Goal: Transaction & Acquisition: Purchase product/service

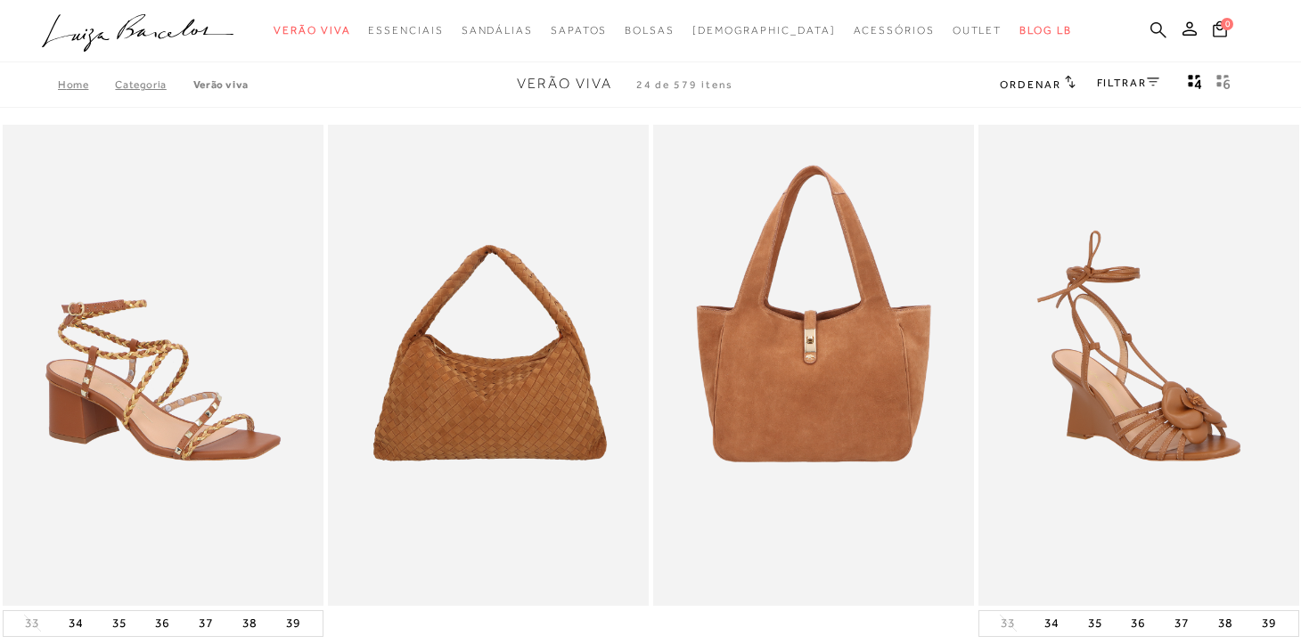
click at [1159, 28] on icon at bounding box center [1158, 29] width 16 height 16
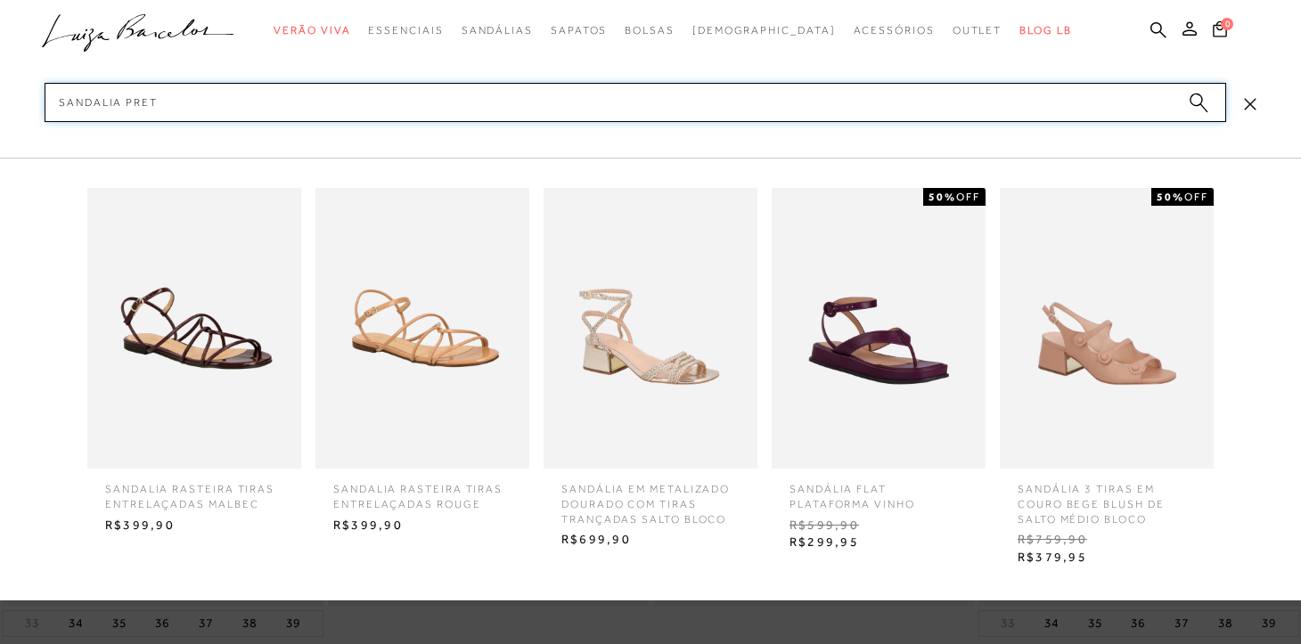
type input "sandalia preta"
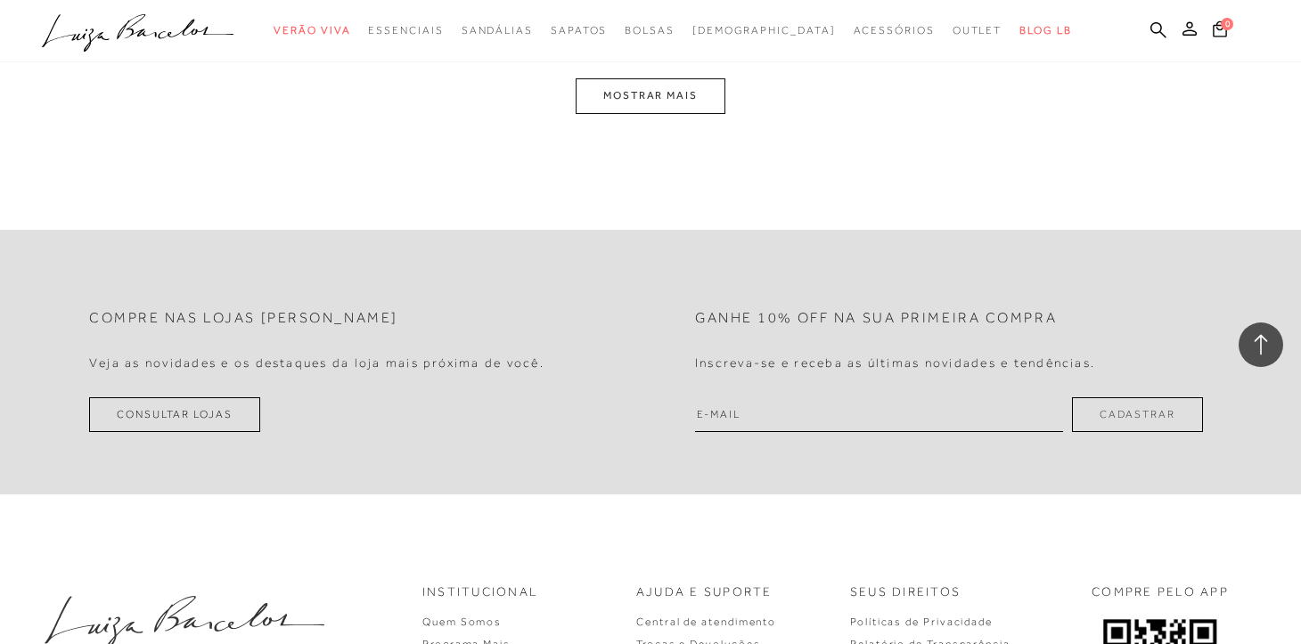
scroll to position [1932, 0]
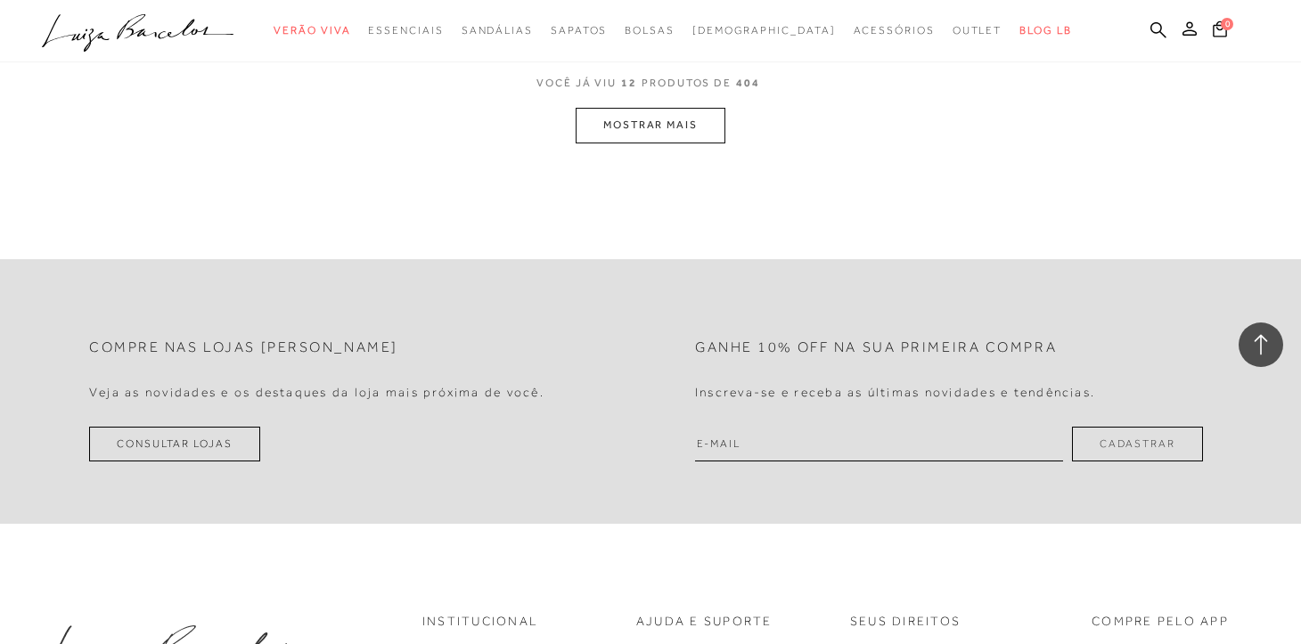
click at [685, 133] on button "MOSTRAR MAIS" at bounding box center [651, 125] width 150 height 35
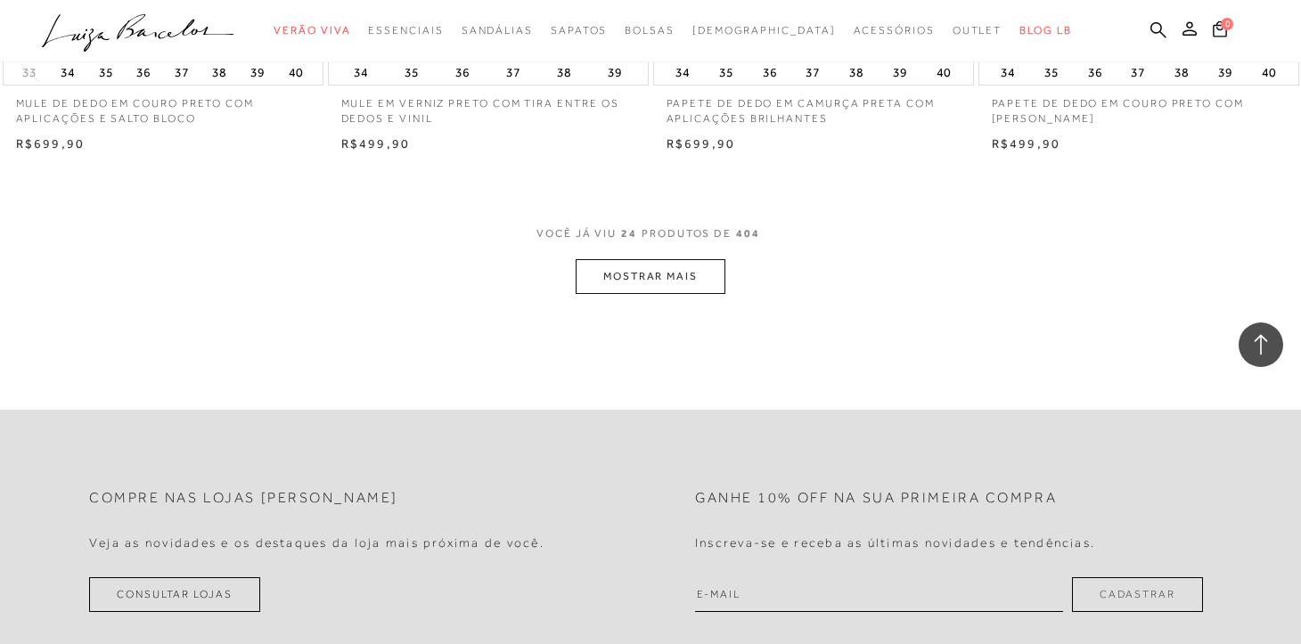
scroll to position [3577, 0]
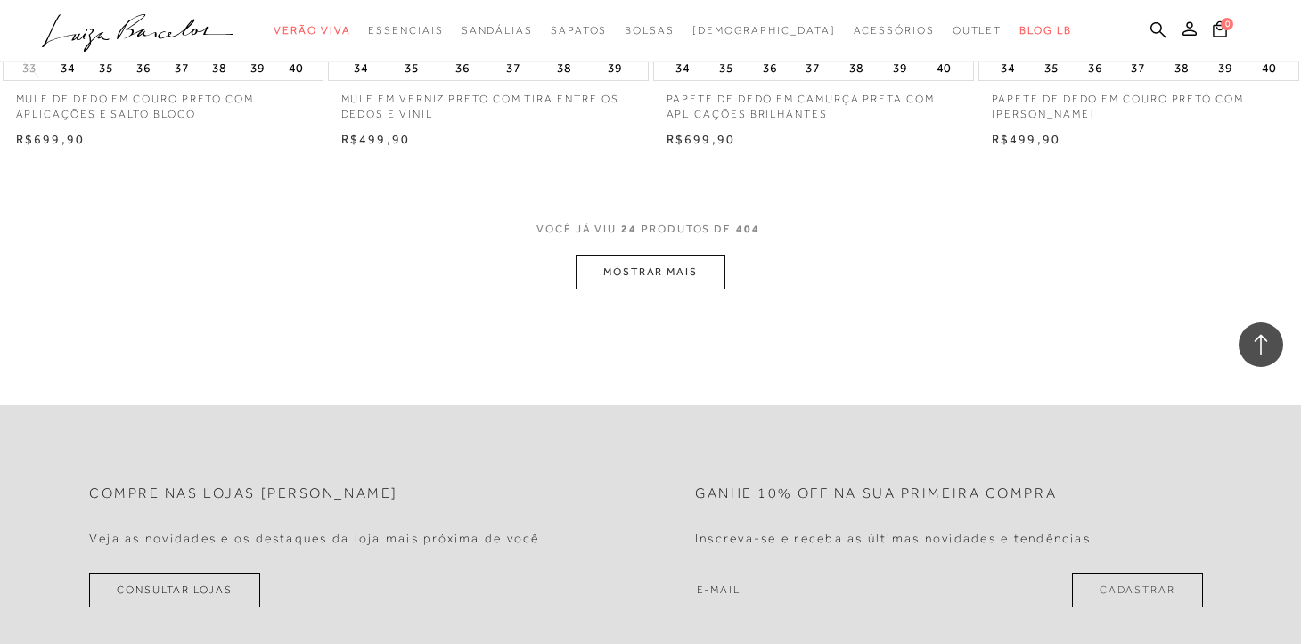
click at [612, 263] on button "MOSTRAR MAIS" at bounding box center [651, 272] width 150 height 35
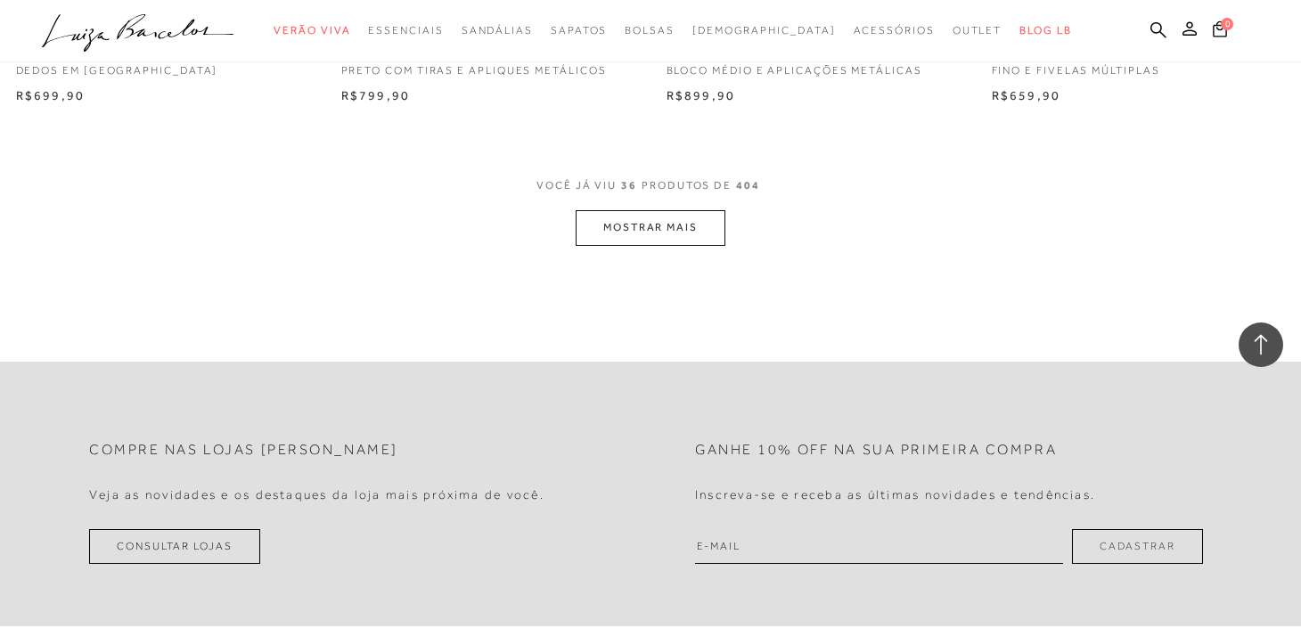
scroll to position [5418, 0]
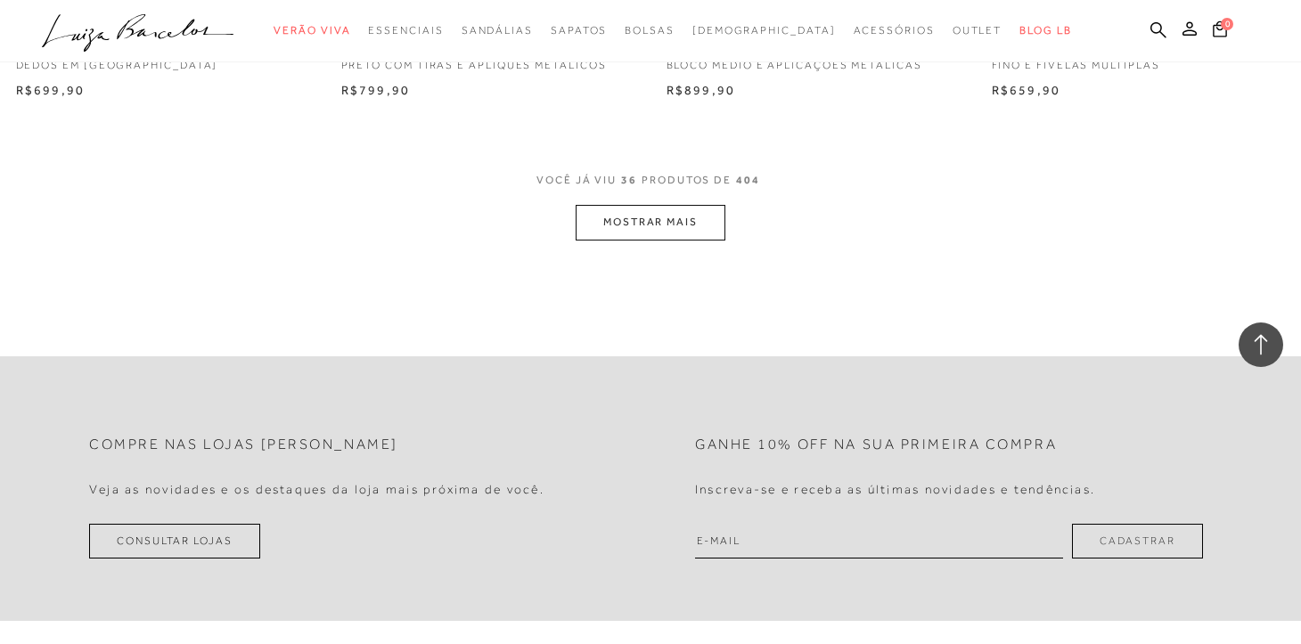
click at [675, 216] on button "MOSTRAR MAIS" at bounding box center [651, 222] width 150 height 35
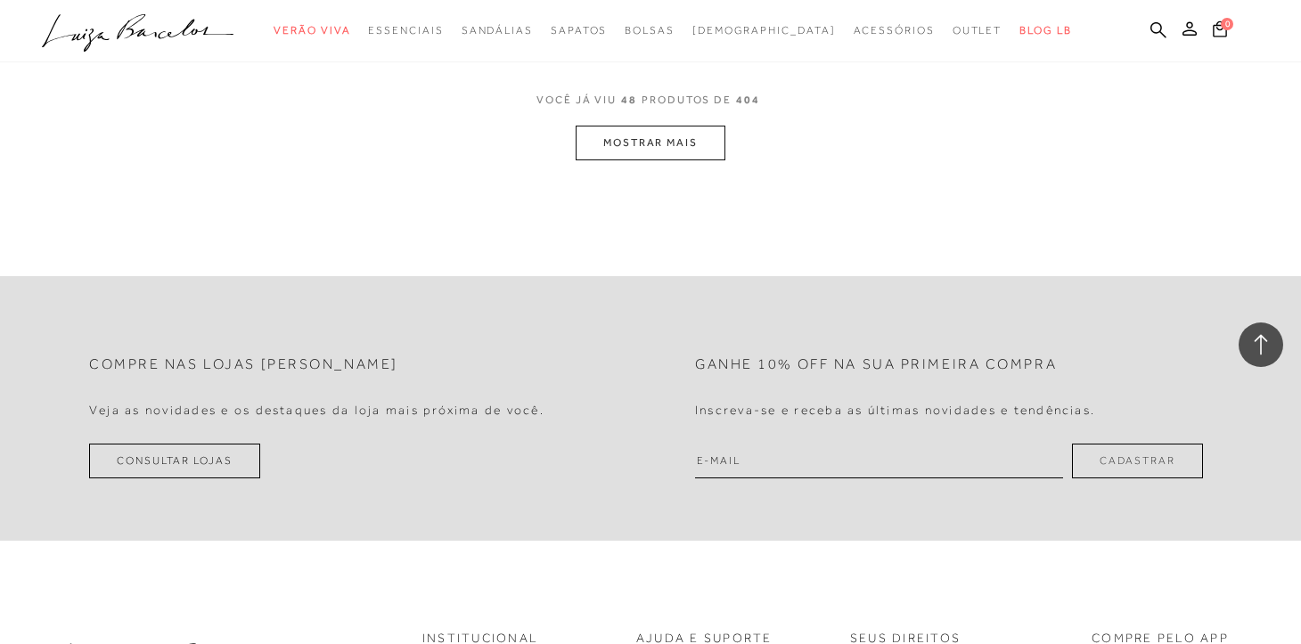
click at [703, 149] on button "MOSTRAR MAIS" at bounding box center [651, 143] width 150 height 35
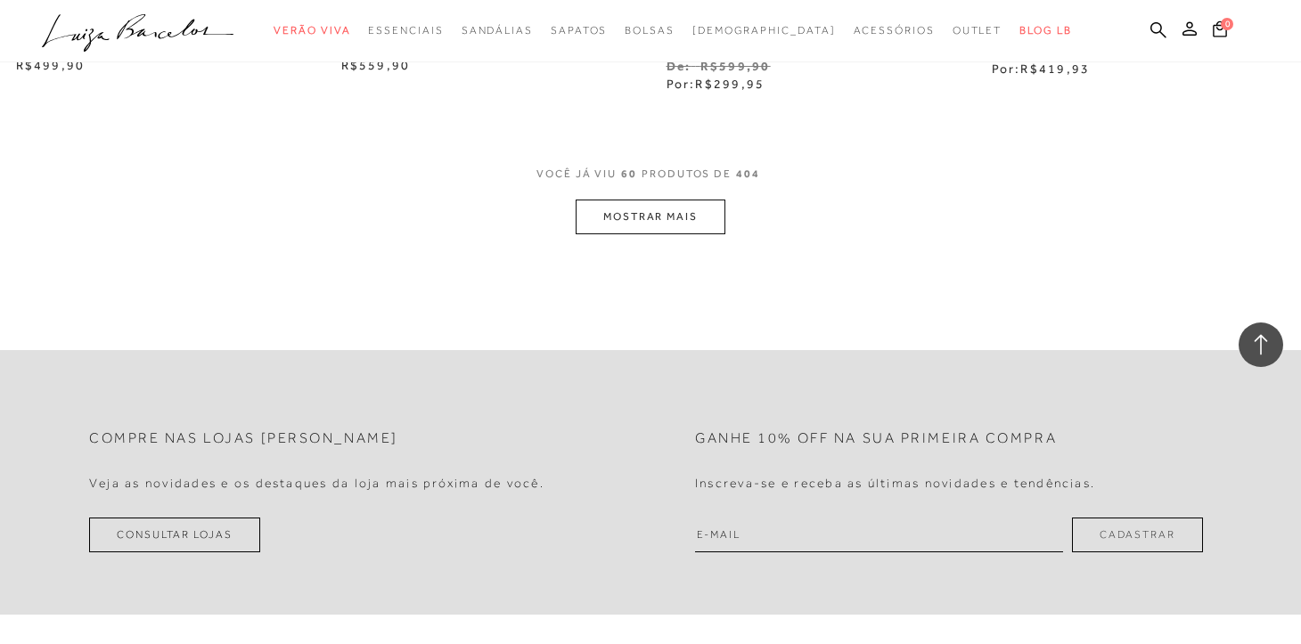
scroll to position [9114, 0]
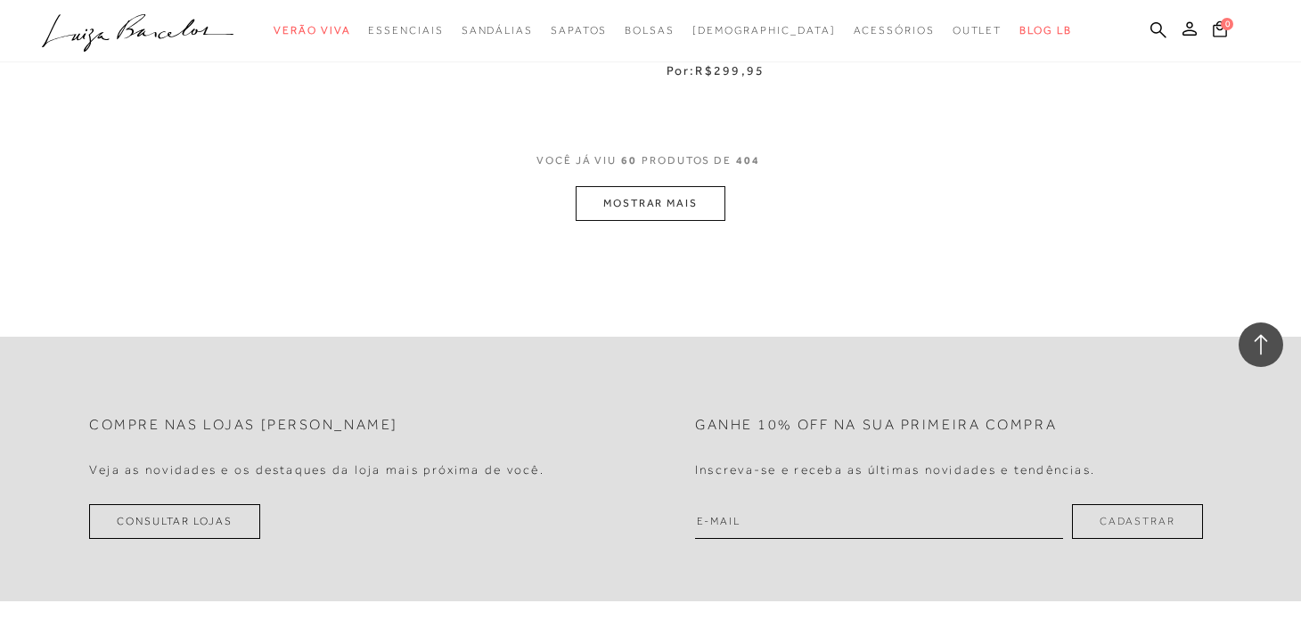
click at [683, 186] on button "MOSTRAR MAIS" at bounding box center [651, 203] width 150 height 35
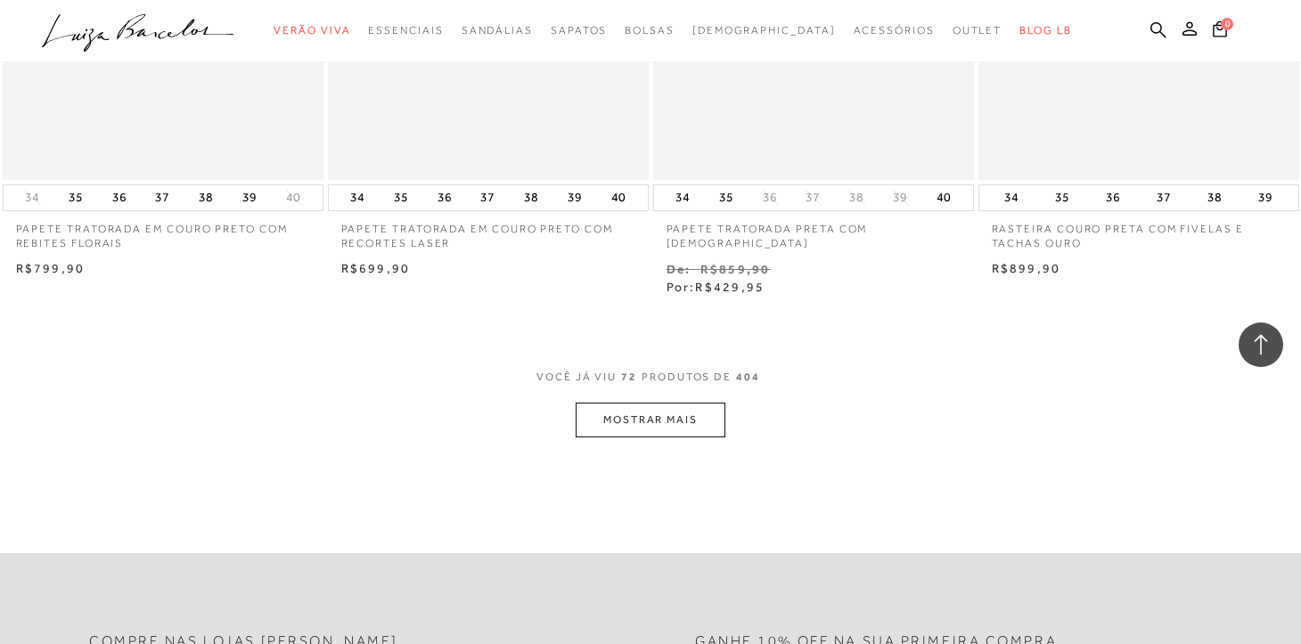
scroll to position [10783, 0]
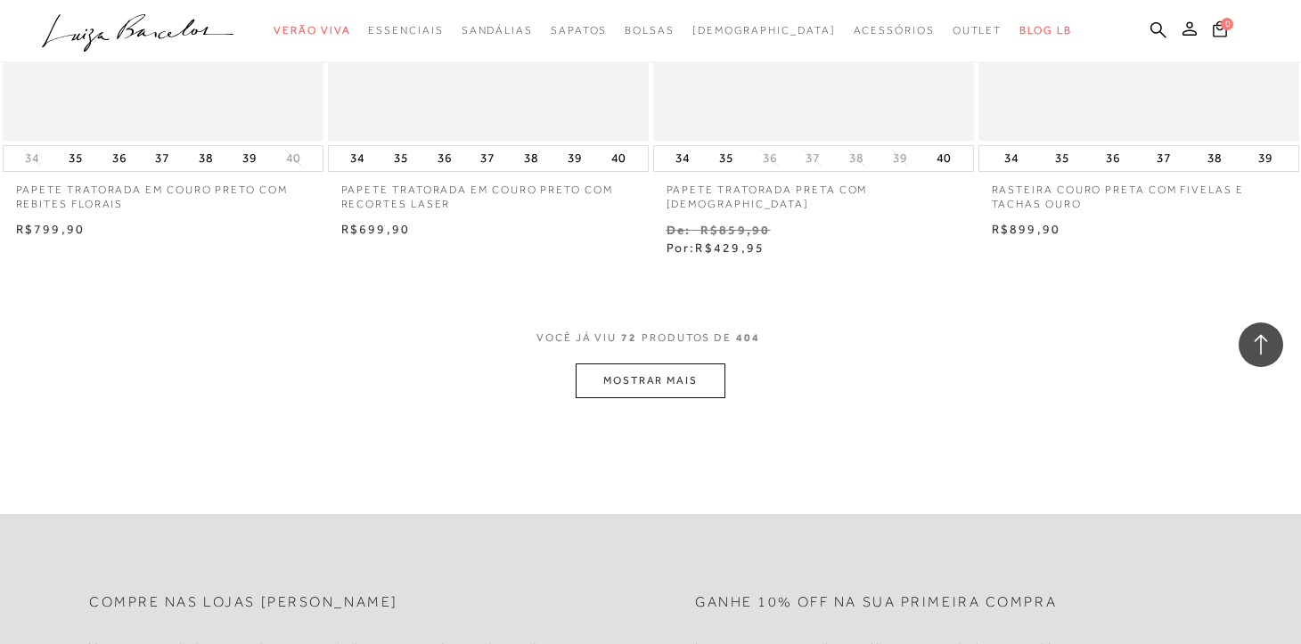
click at [699, 364] on button "MOSTRAR MAIS" at bounding box center [651, 381] width 150 height 35
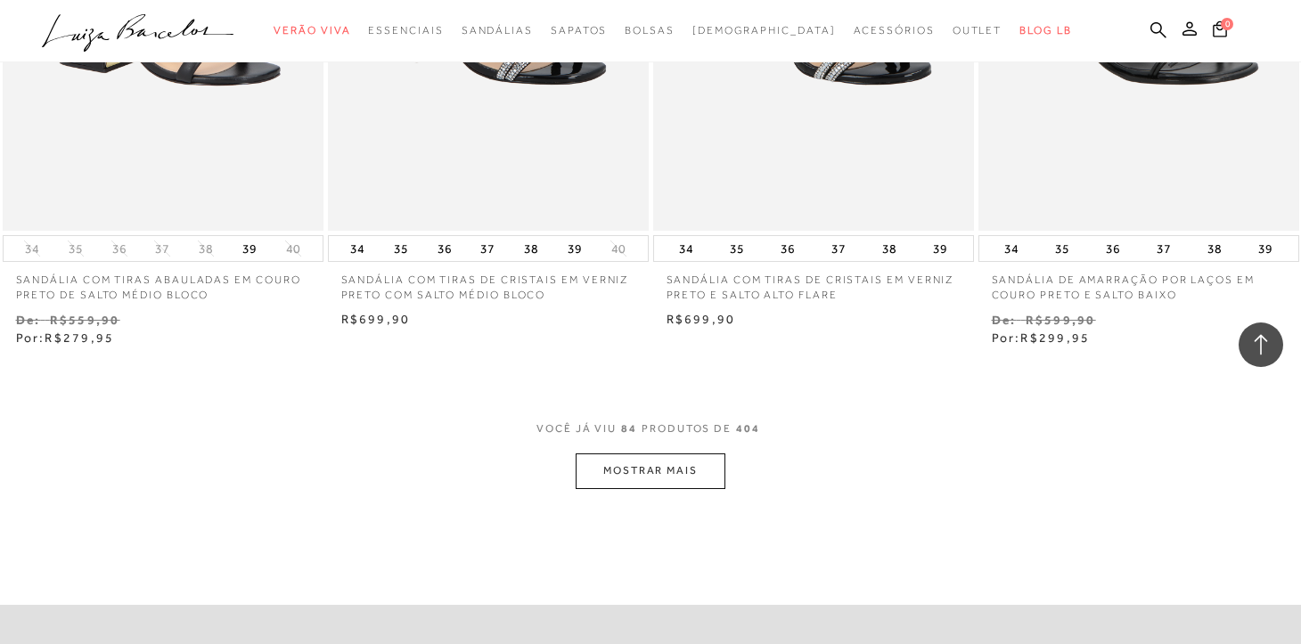
scroll to position [12578, 0]
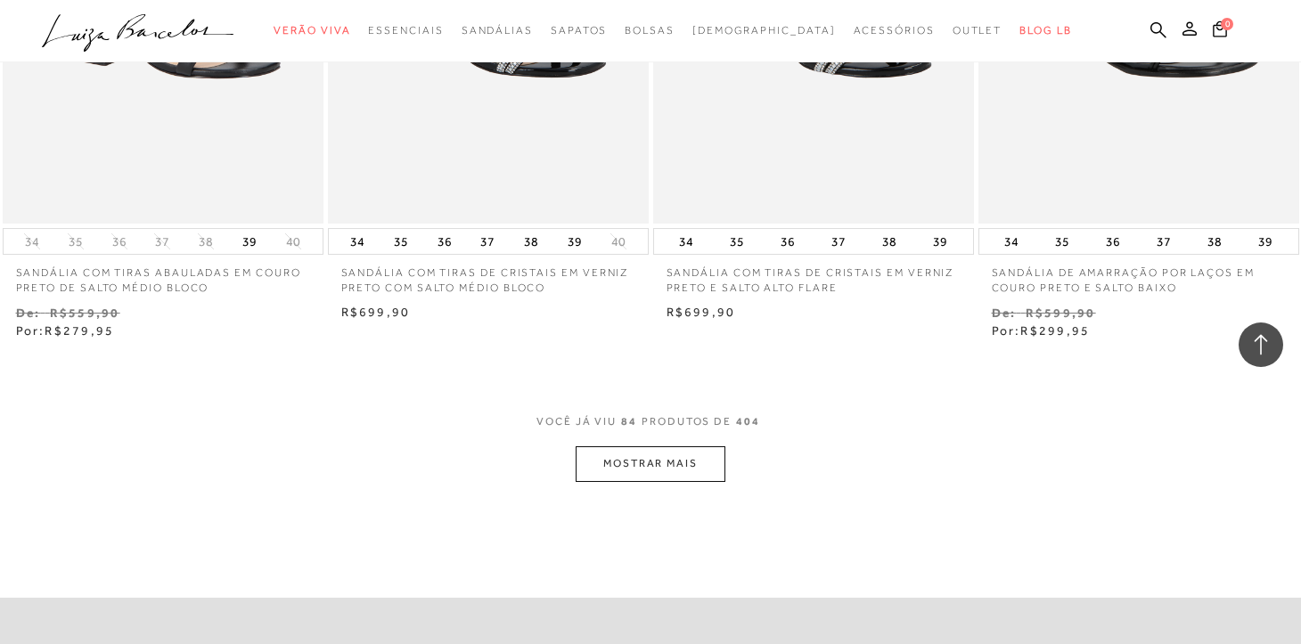
click at [707, 446] on button "MOSTRAR MAIS" at bounding box center [651, 463] width 150 height 35
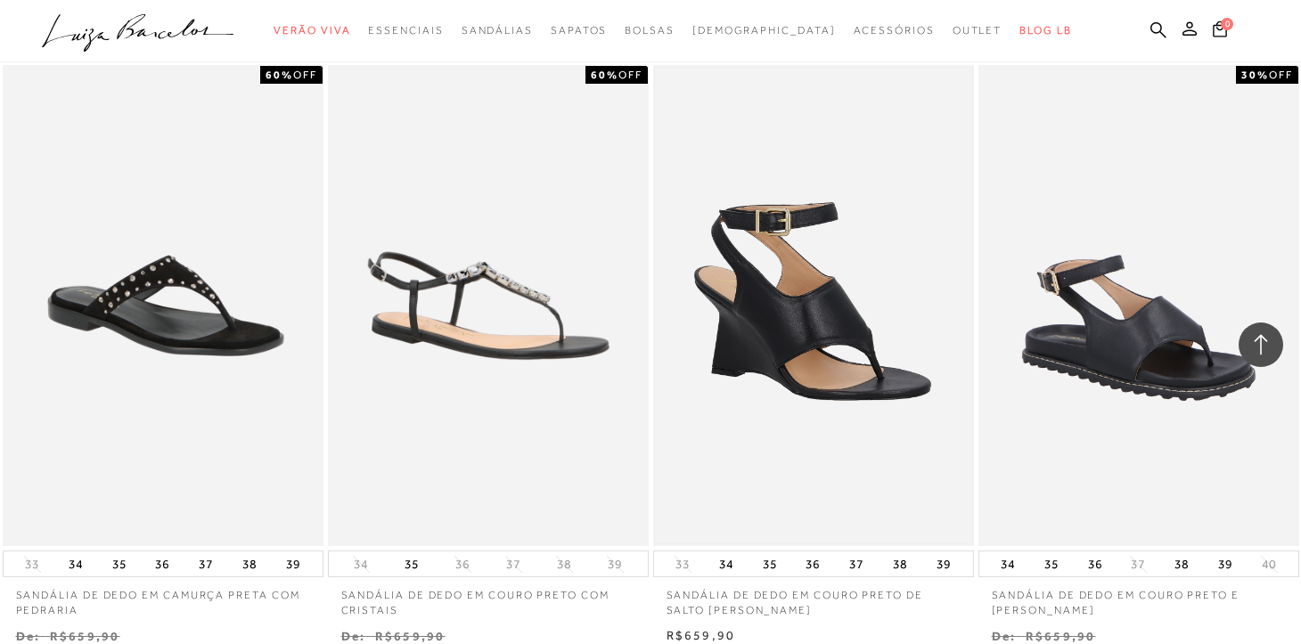
scroll to position [13553, 0]
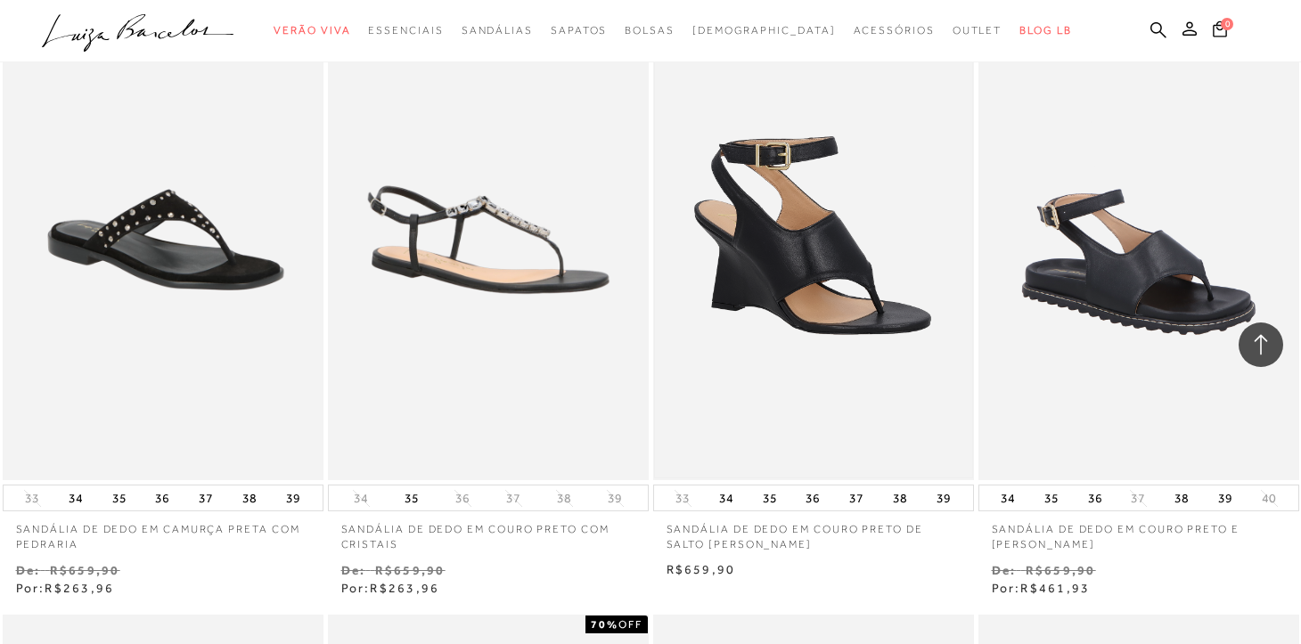
click at [785, 237] on img at bounding box center [813, 240] width 317 height 476
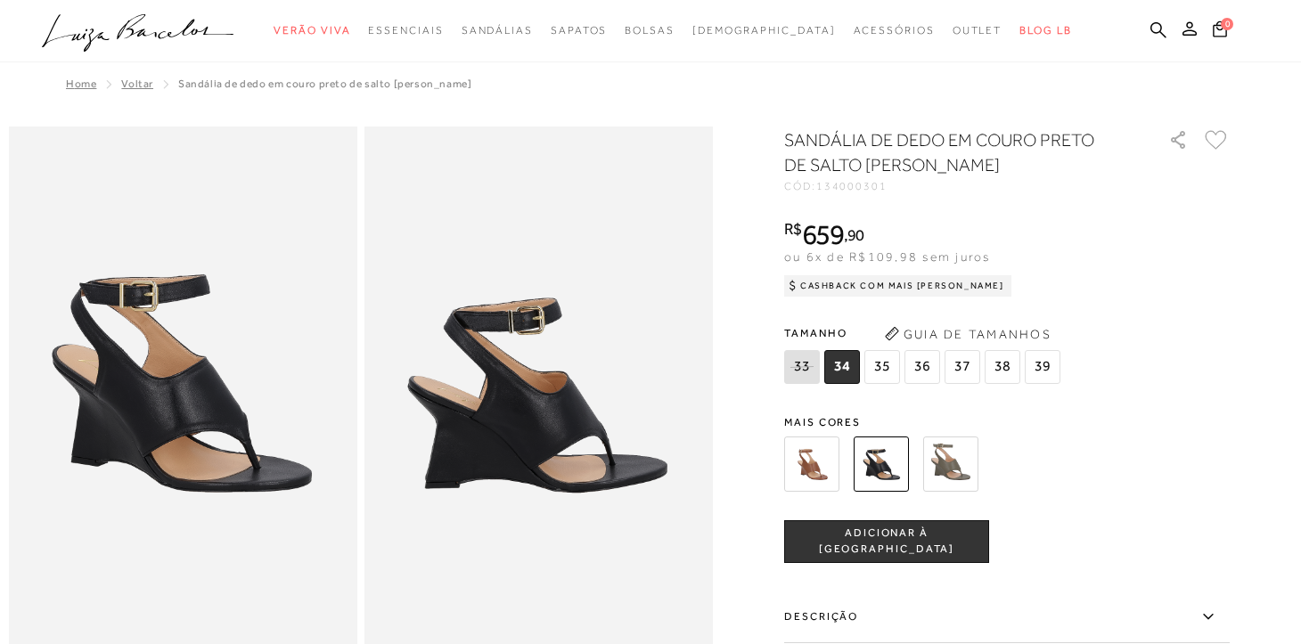
click at [947, 470] on img at bounding box center [950, 464] width 55 height 55
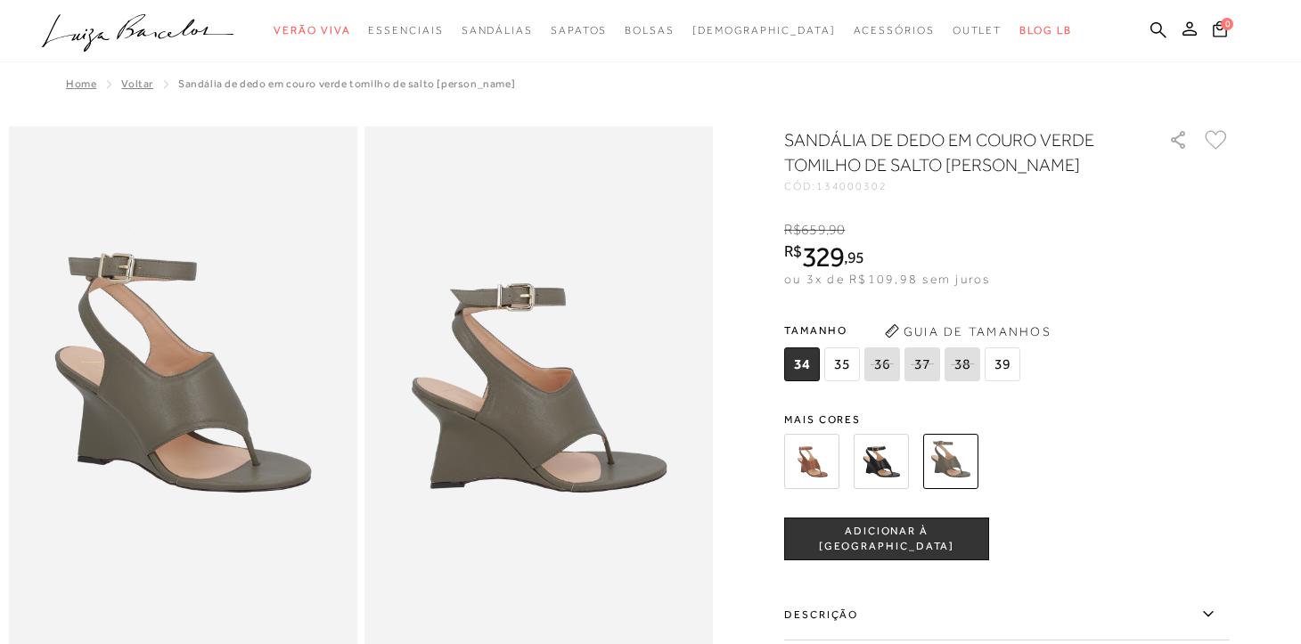
click at [840, 364] on span "35" at bounding box center [842, 365] width 36 height 34
click at [564, 452] on img at bounding box center [538, 388] width 348 height 523
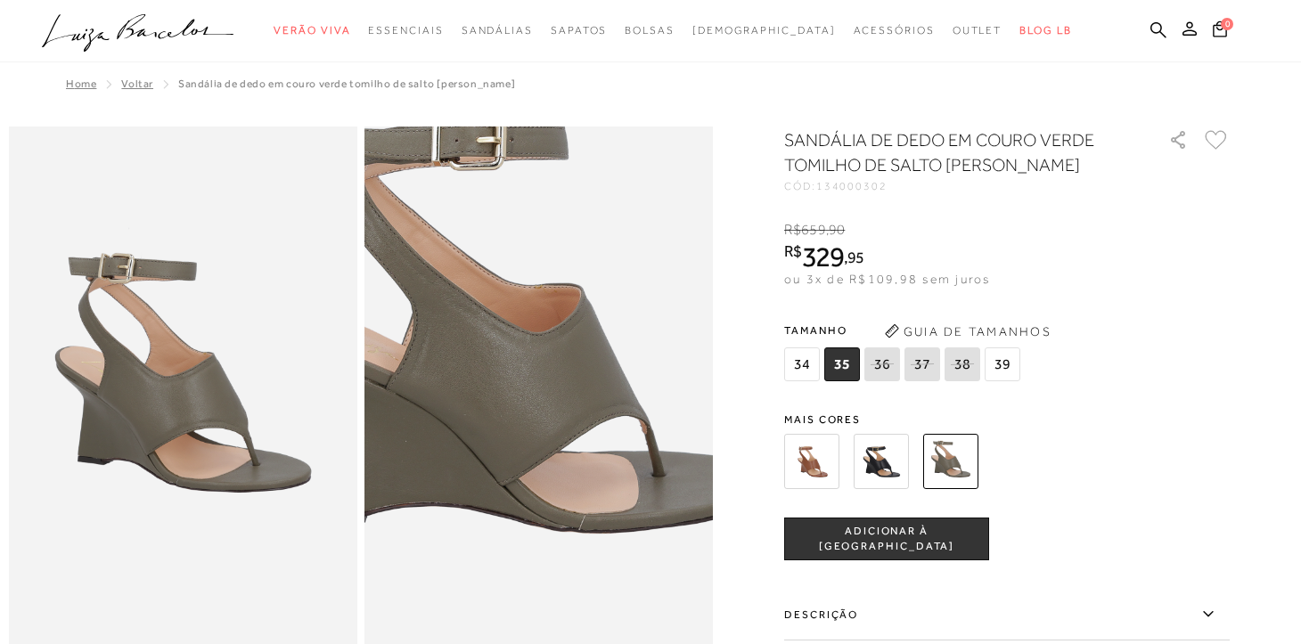
click at [563, 452] on img at bounding box center [514, 323] width 697 height 1045
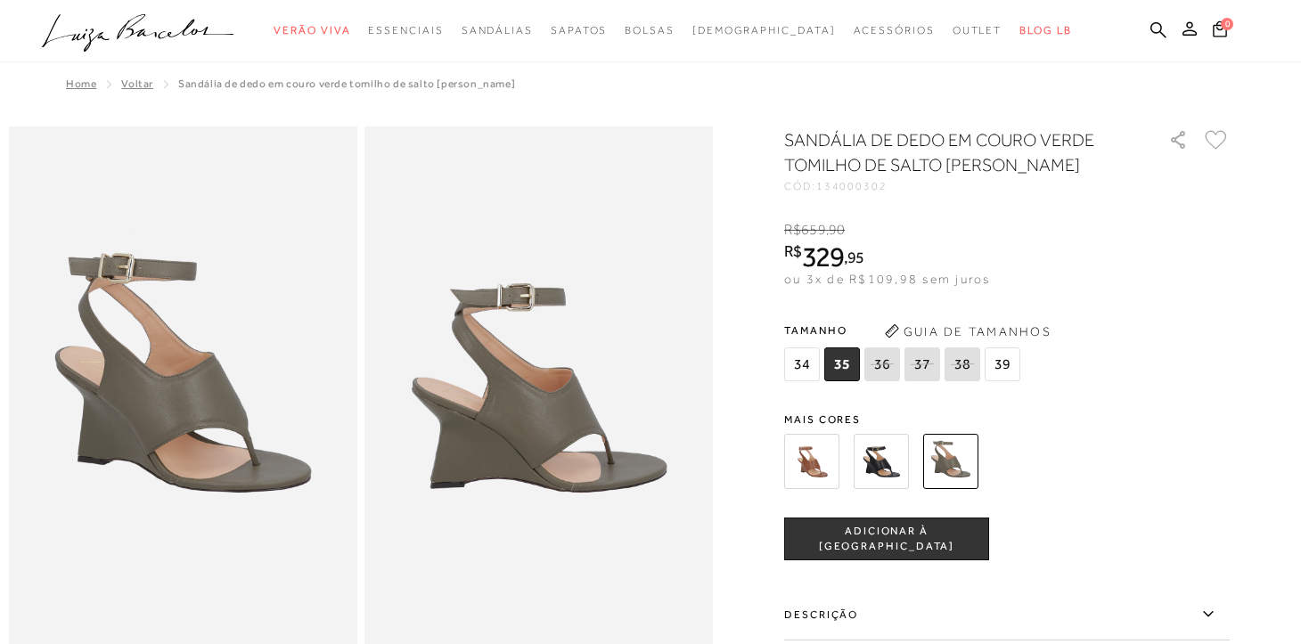
click at [194, 400] on img at bounding box center [183, 388] width 348 height 523
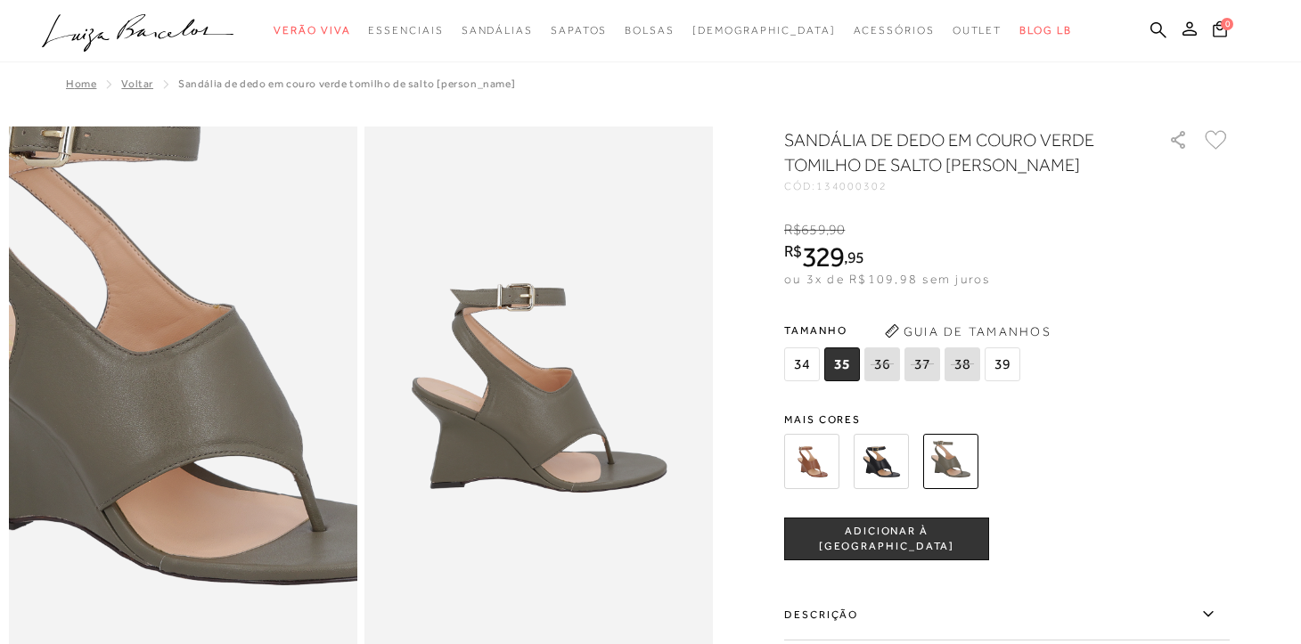
click at [193, 400] on img at bounding box center [172, 375] width 697 height 1045
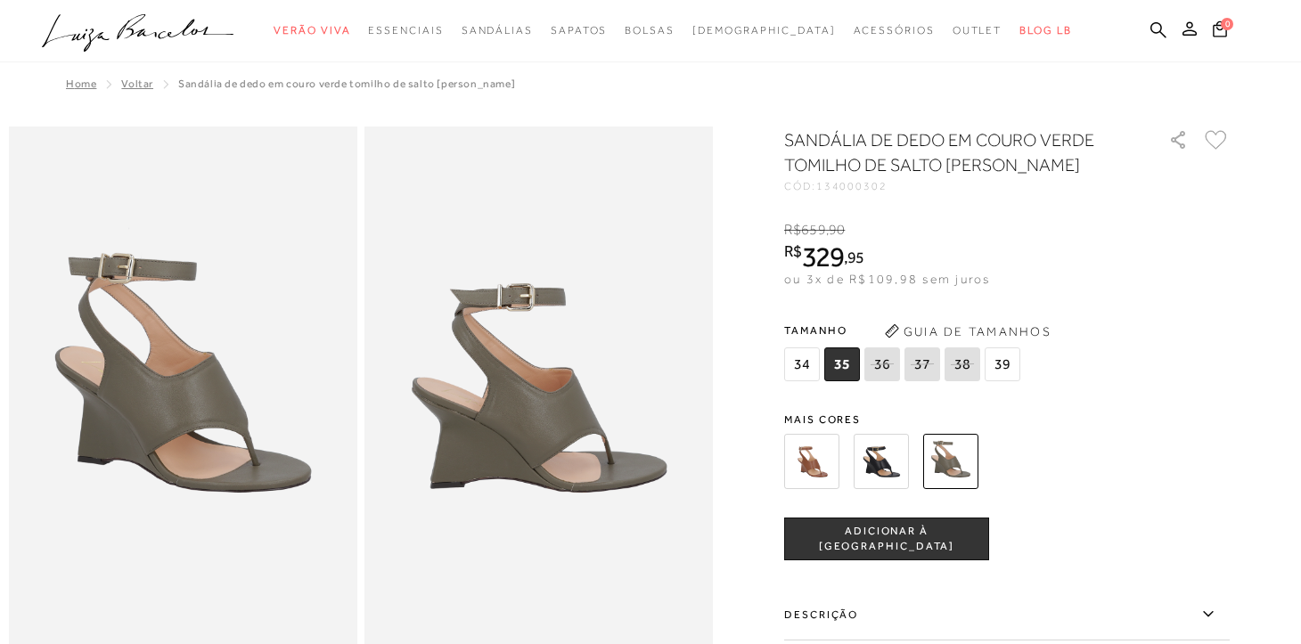
click at [1007, 372] on span "39" at bounding box center [1003, 365] width 36 height 34
click at [514, 430] on img at bounding box center [538, 388] width 348 height 523
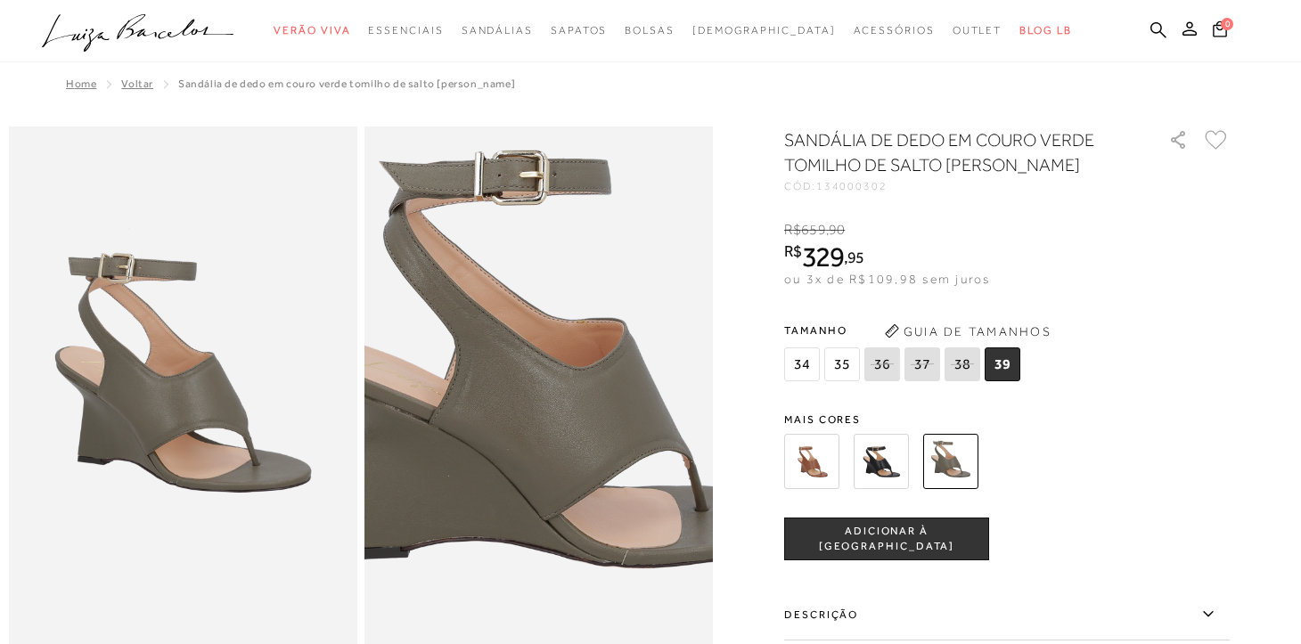
click at [520, 417] on img at bounding box center [557, 358] width 697 height 1045
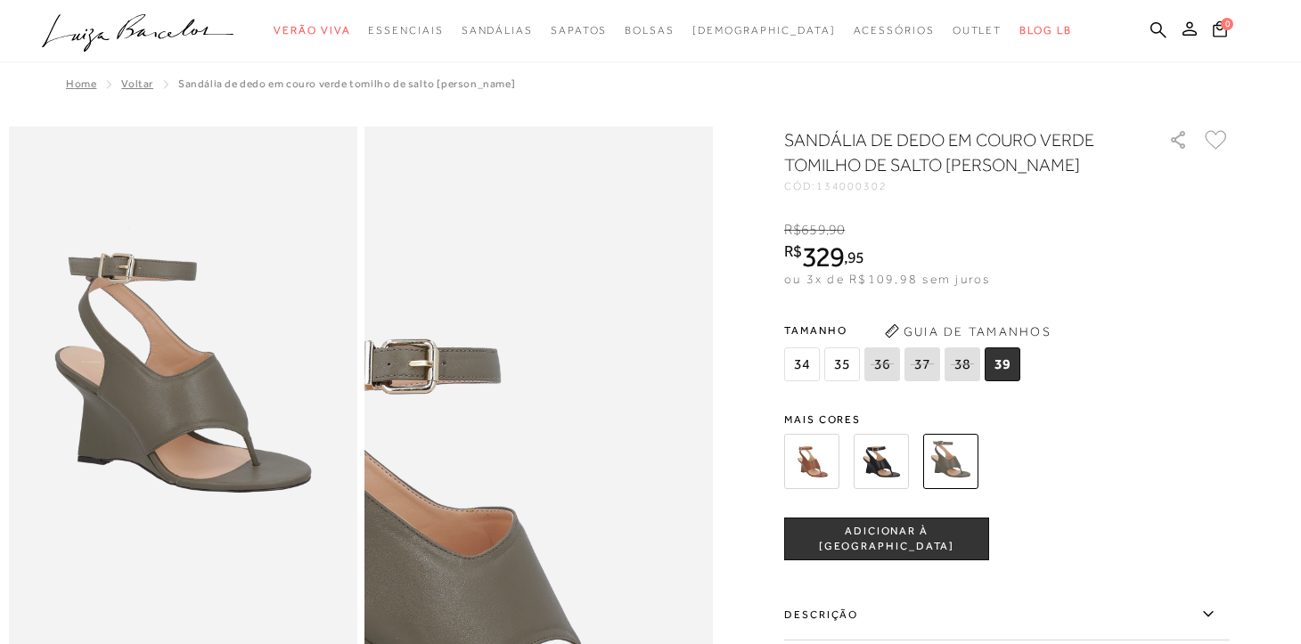
click at [631, 228] on img at bounding box center [446, 547] width 697 height 1045
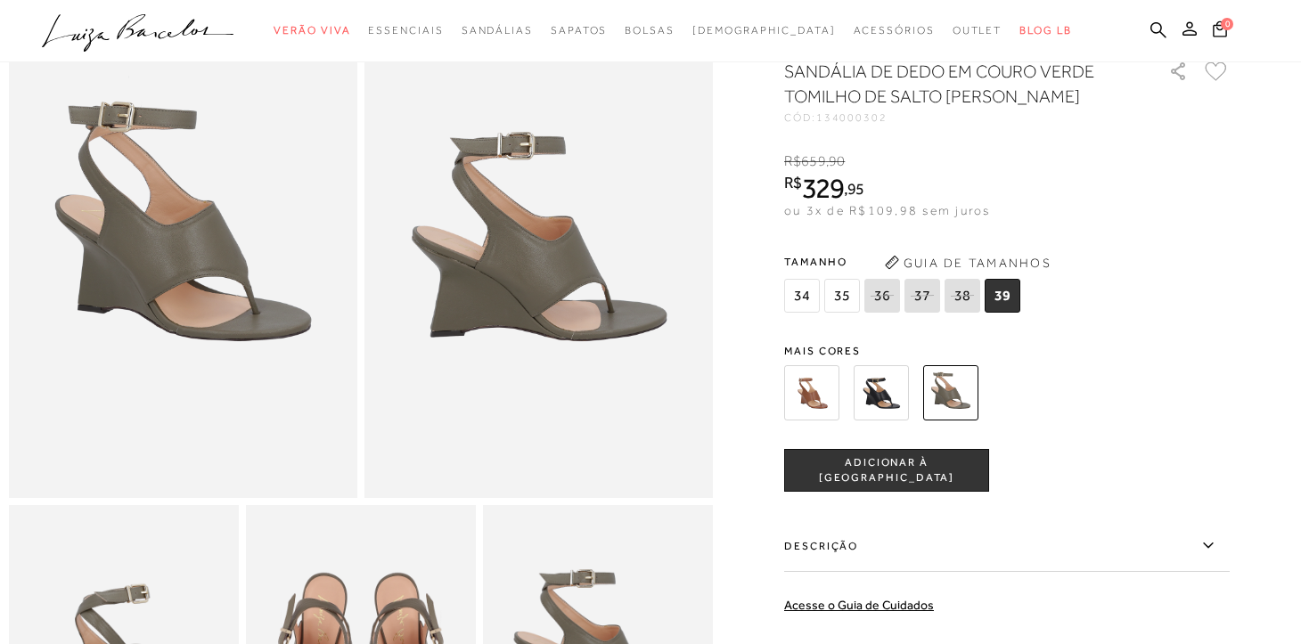
scroll to position [176, 0]
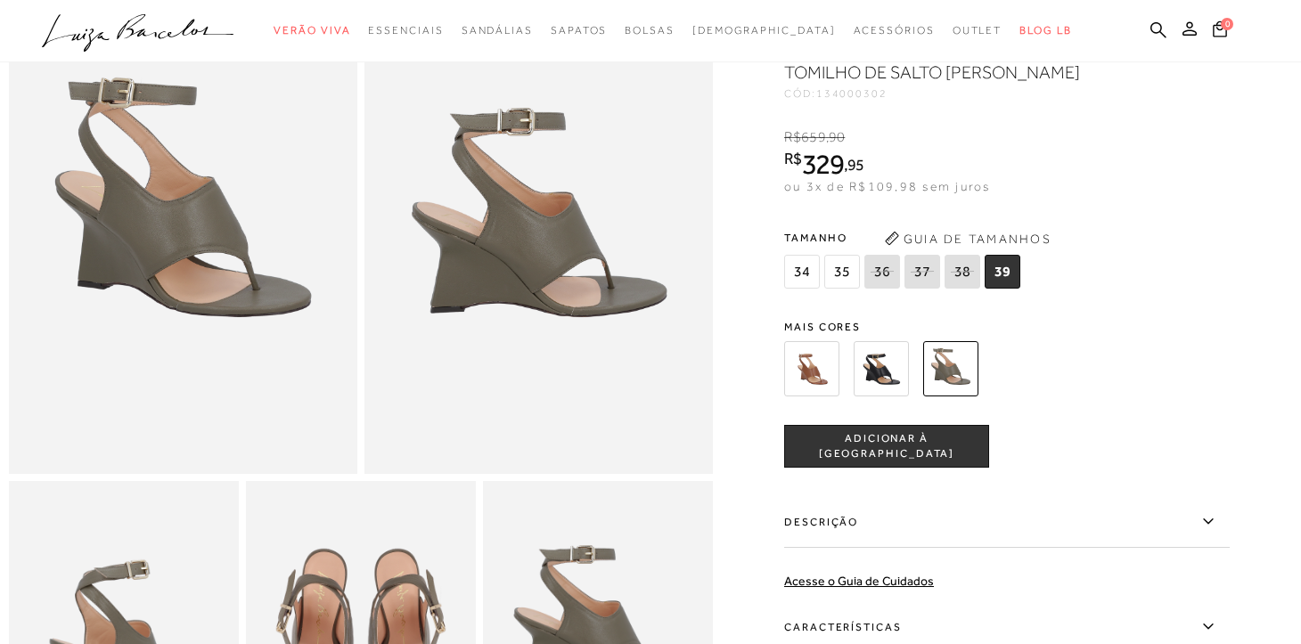
click at [818, 365] on img at bounding box center [811, 368] width 55 height 55
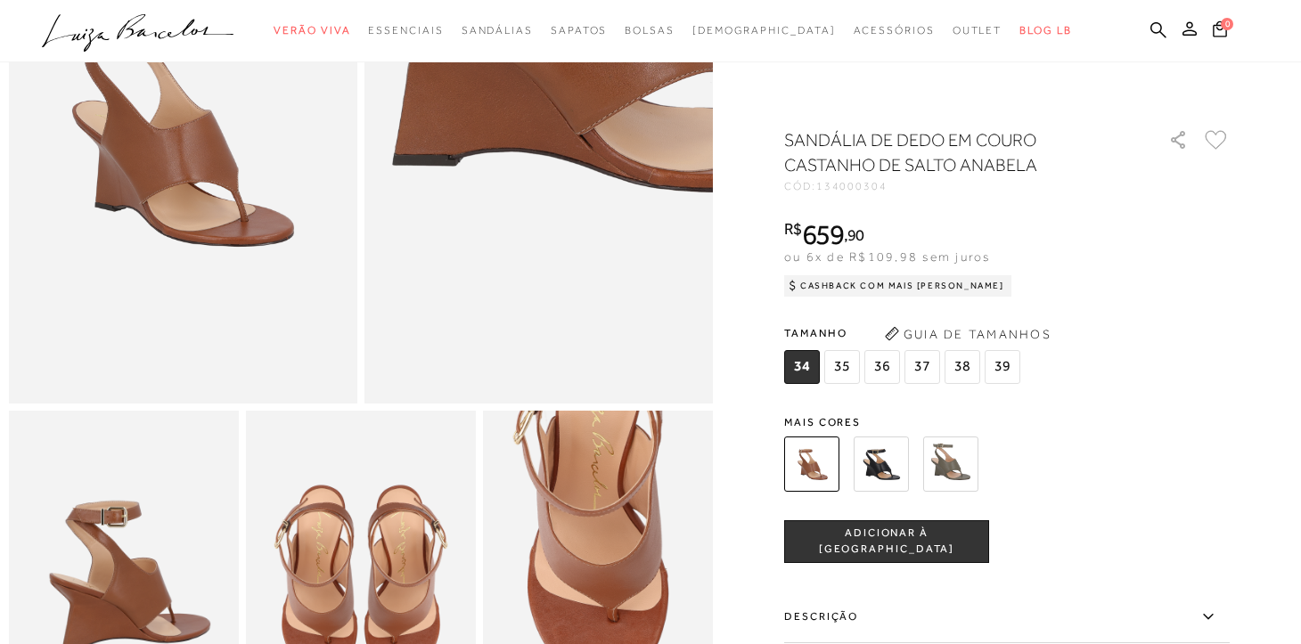
scroll to position [225, 0]
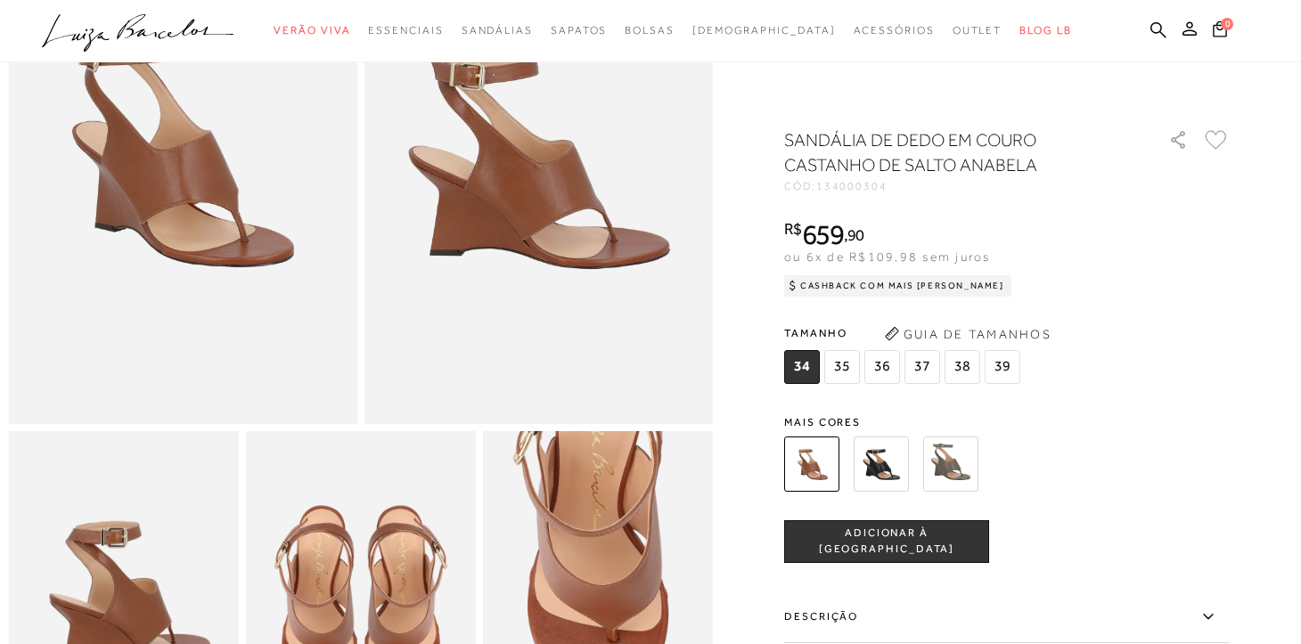
drag, startPoint x: 886, startPoint y: 470, endPoint x: 894, endPoint y: 443, distance: 27.9
click at [887, 469] on img at bounding box center [881, 464] width 55 height 55
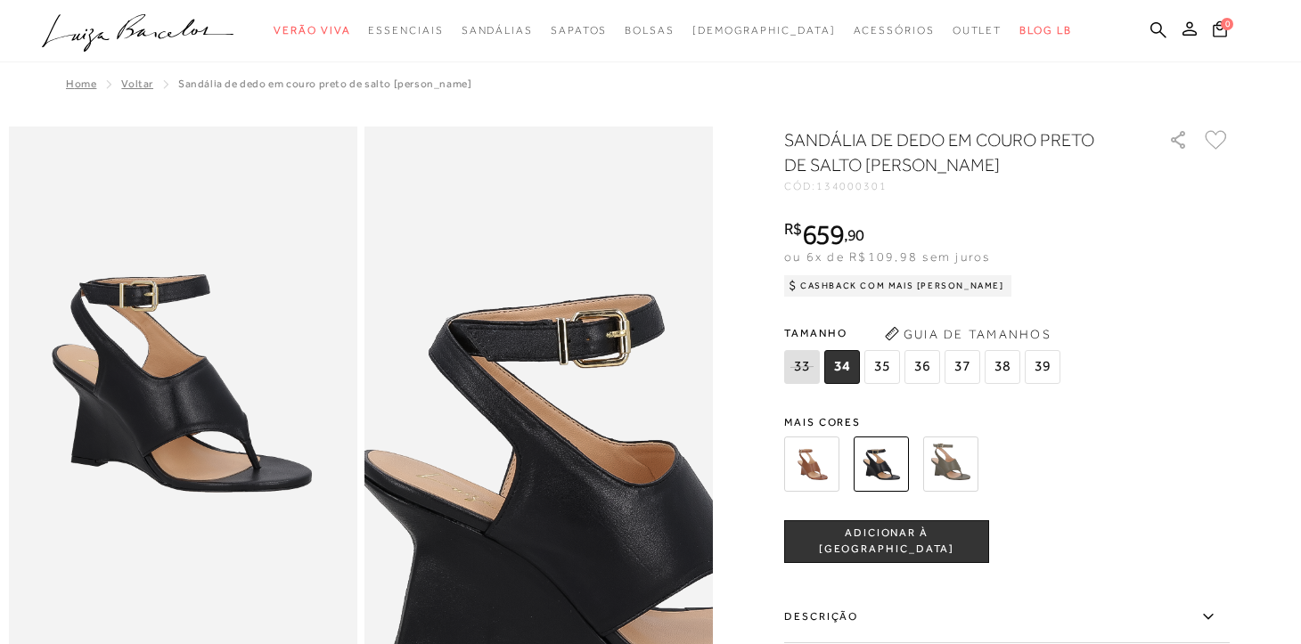
click at [459, 302] on img at bounding box center [618, 473] width 697 height 1045
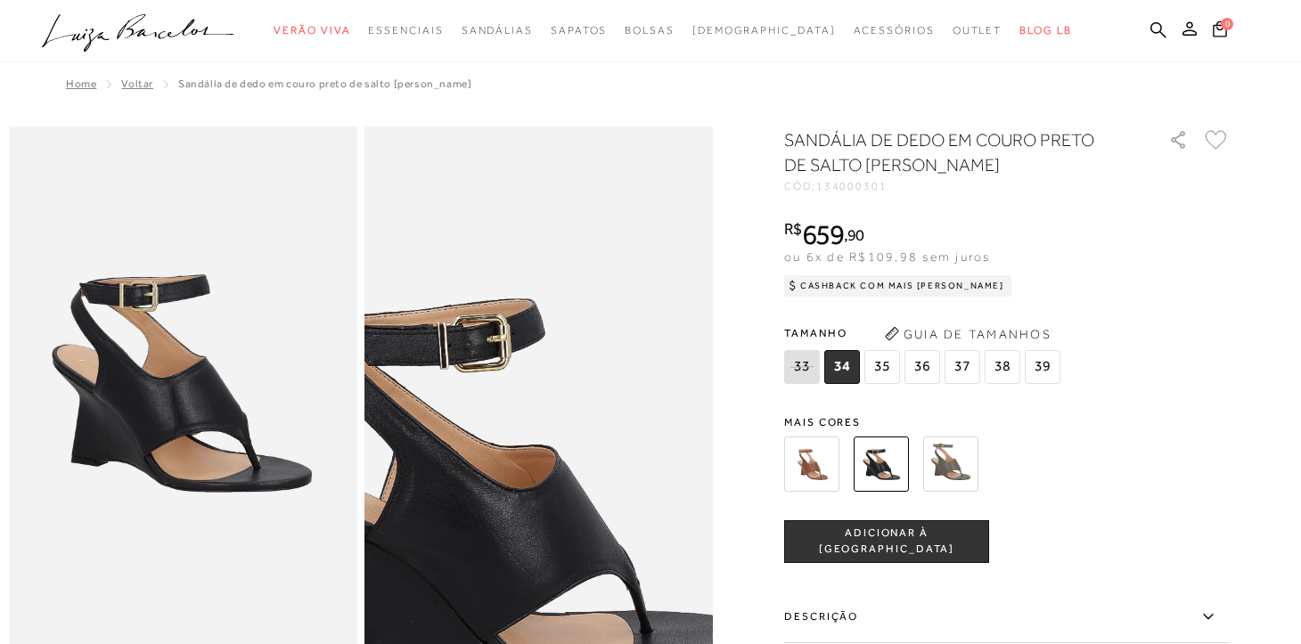
click at [577, 298] on img at bounding box center [499, 477] width 697 height 1045
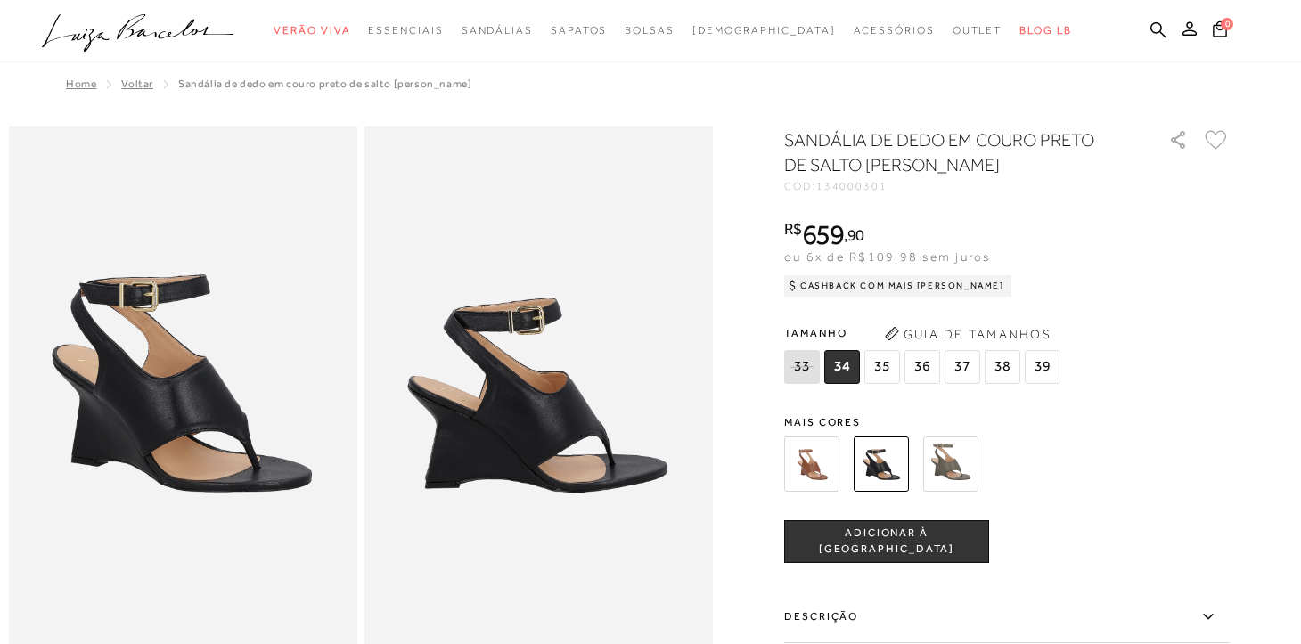
click at [943, 459] on img at bounding box center [950, 464] width 55 height 55
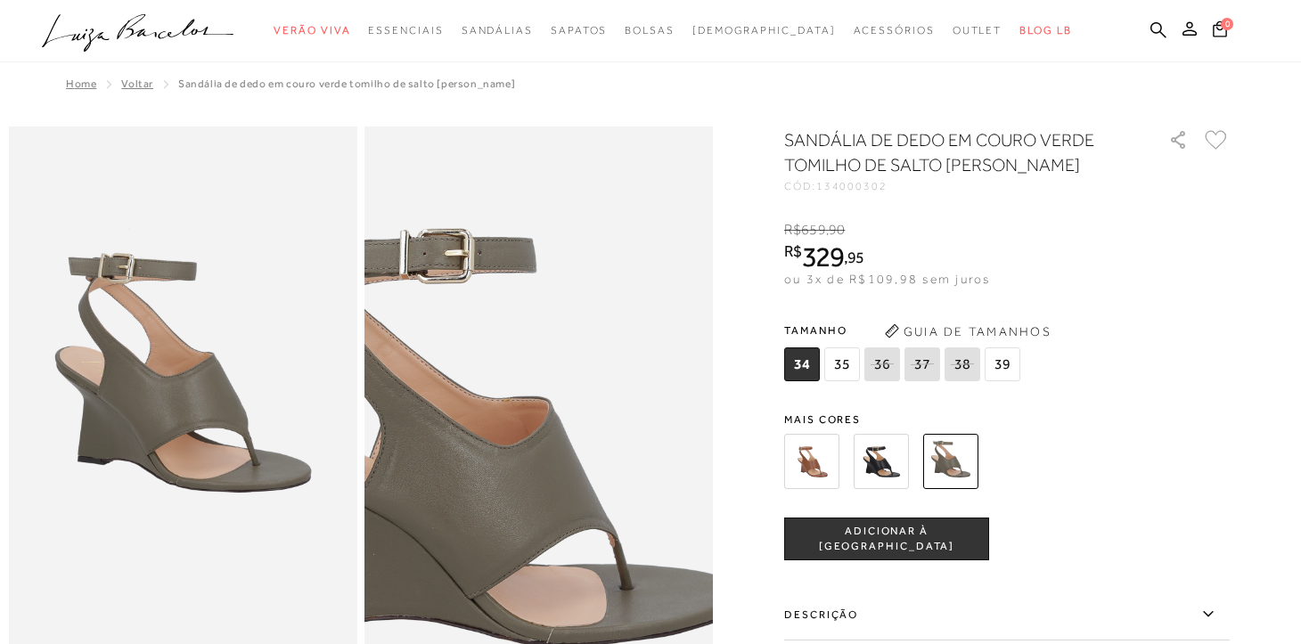
scroll to position [85, 0]
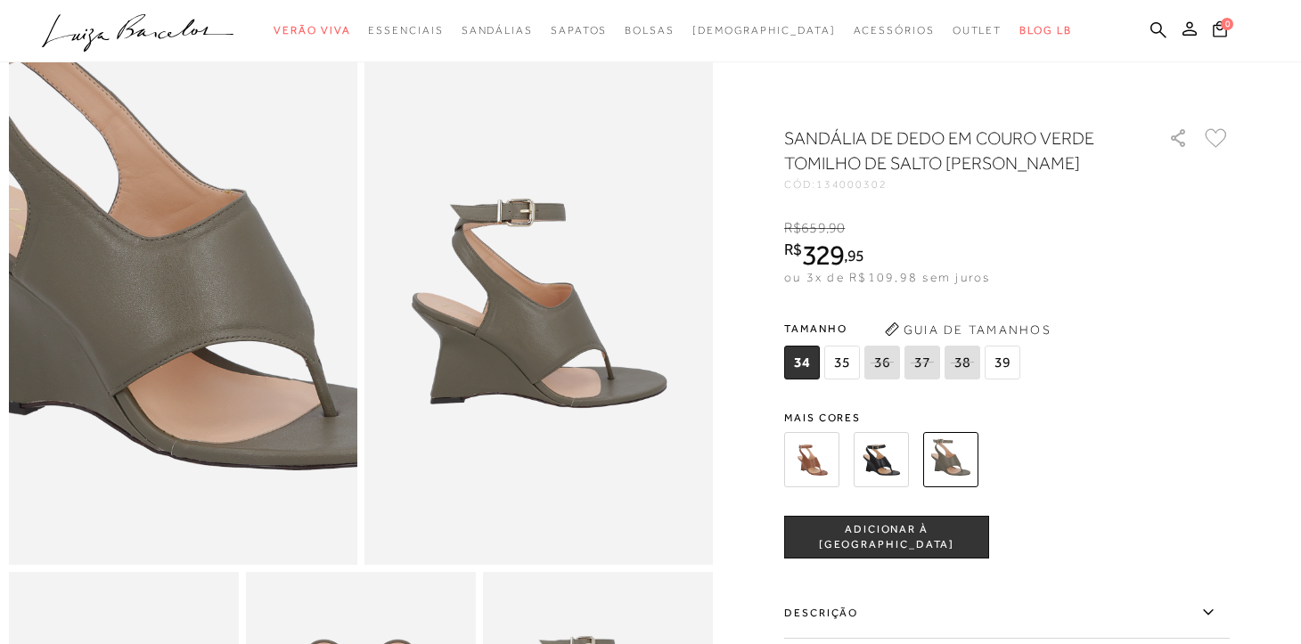
click at [182, 346] on img at bounding box center [184, 260] width 697 height 1045
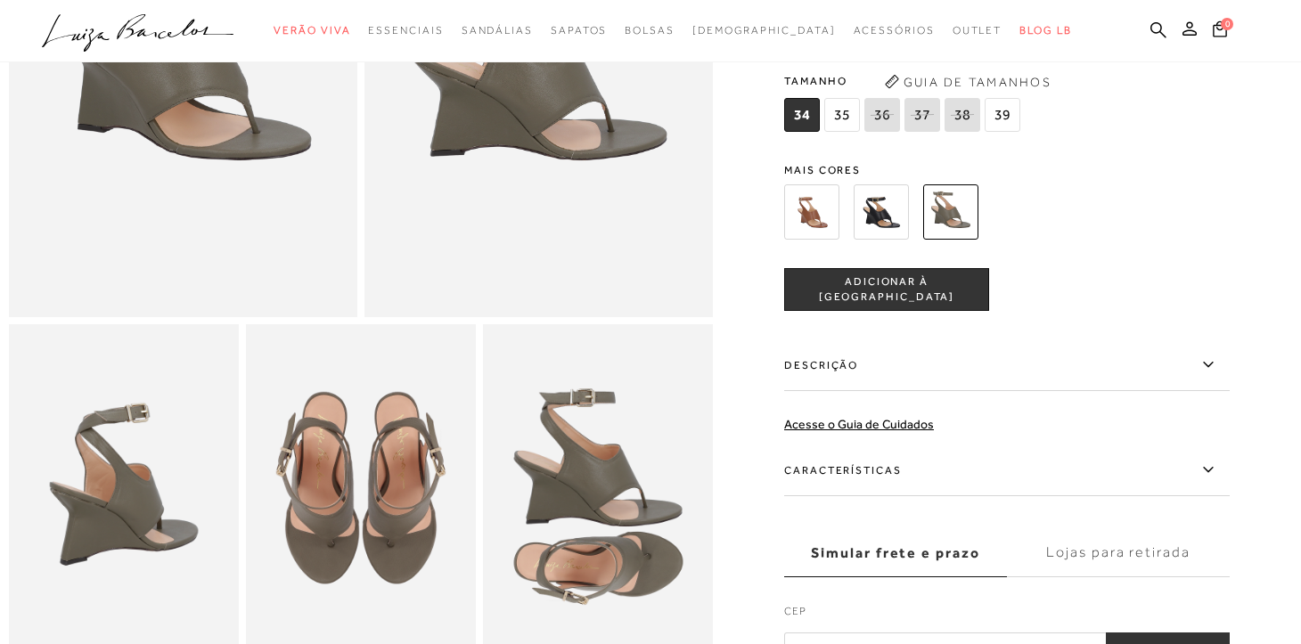
scroll to position [271, 0]
